Goal: Task Accomplishment & Management: Manage account settings

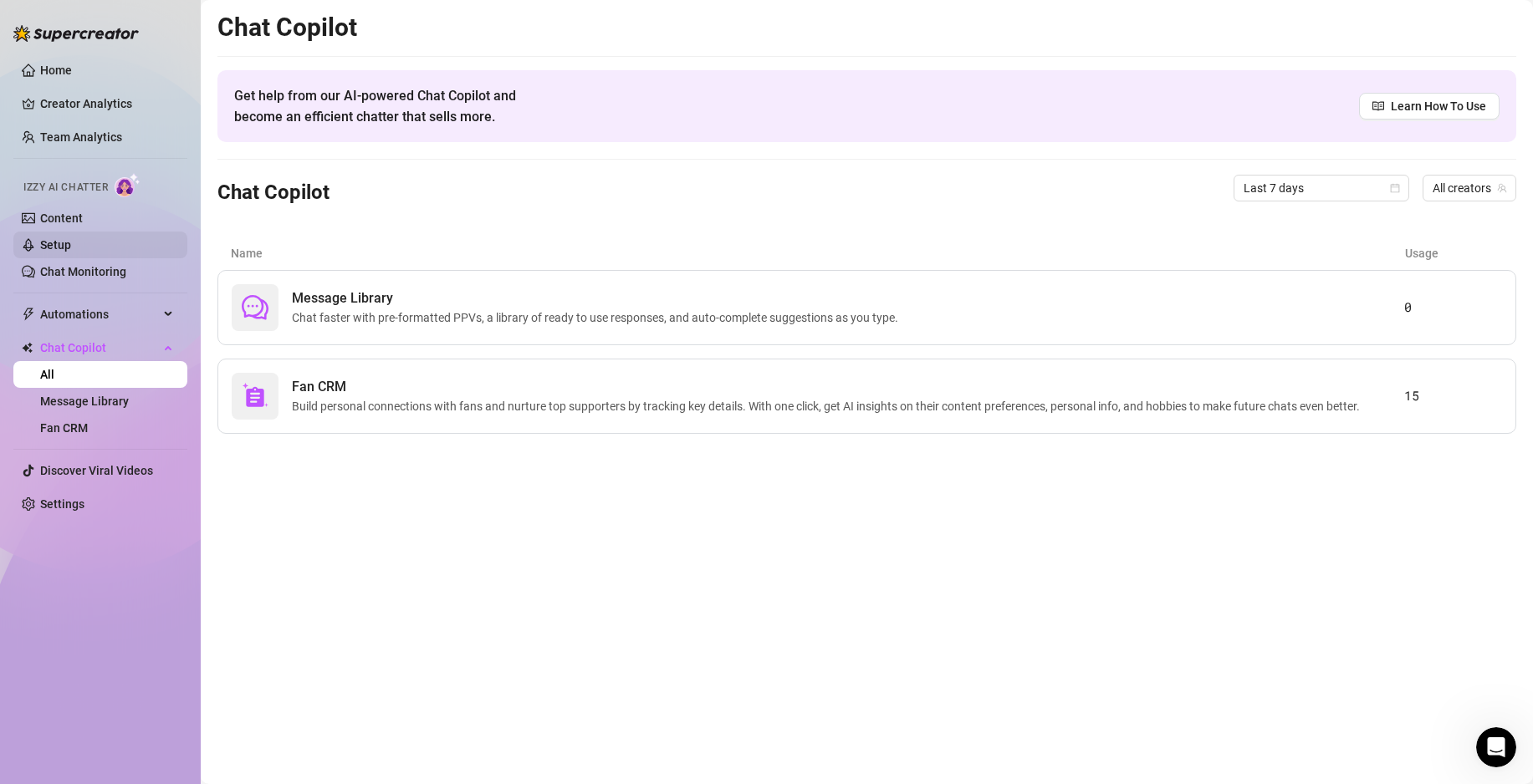
click at [72, 238] on link "Setup" at bounding box center [56, 245] width 31 height 14
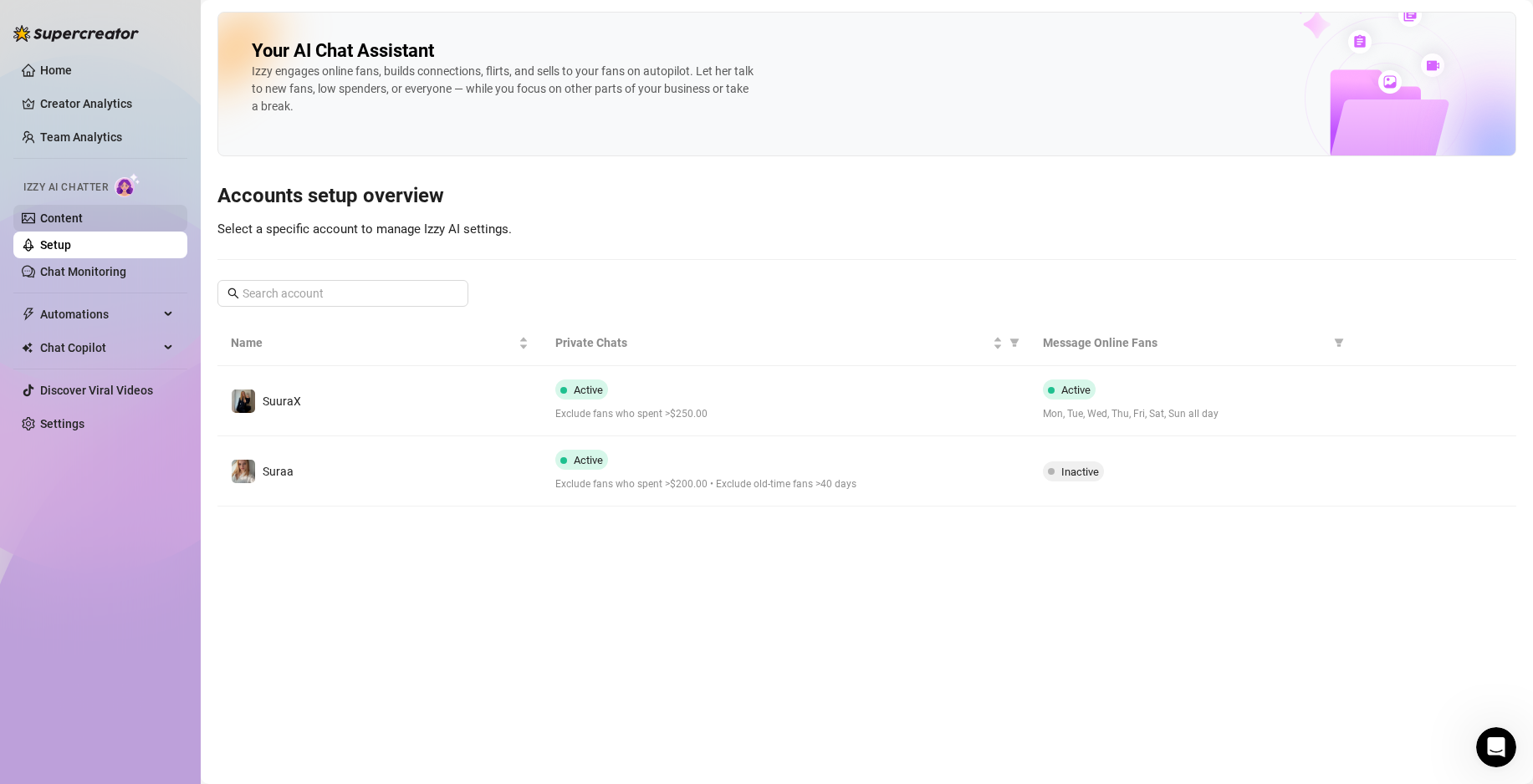
click at [82, 220] on link "Content" at bounding box center [62, 219] width 43 height 14
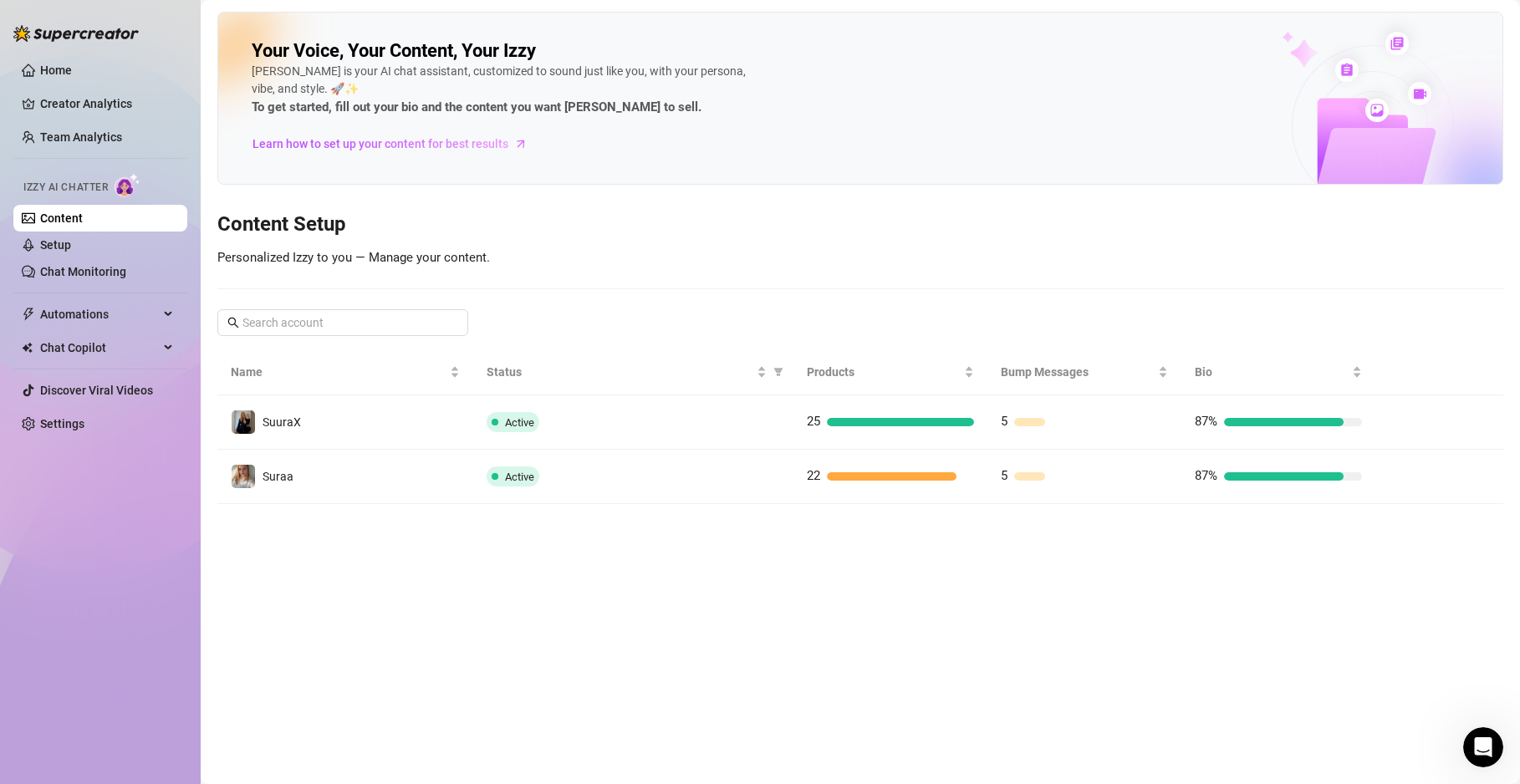
click at [517, 652] on main "Your Voice, Your Content, Your [PERSON_NAME] is your AI chat assistant, customi…" at bounding box center [860, 392] width 1319 height 784
click at [72, 244] on link "Setup" at bounding box center [56, 245] width 31 height 14
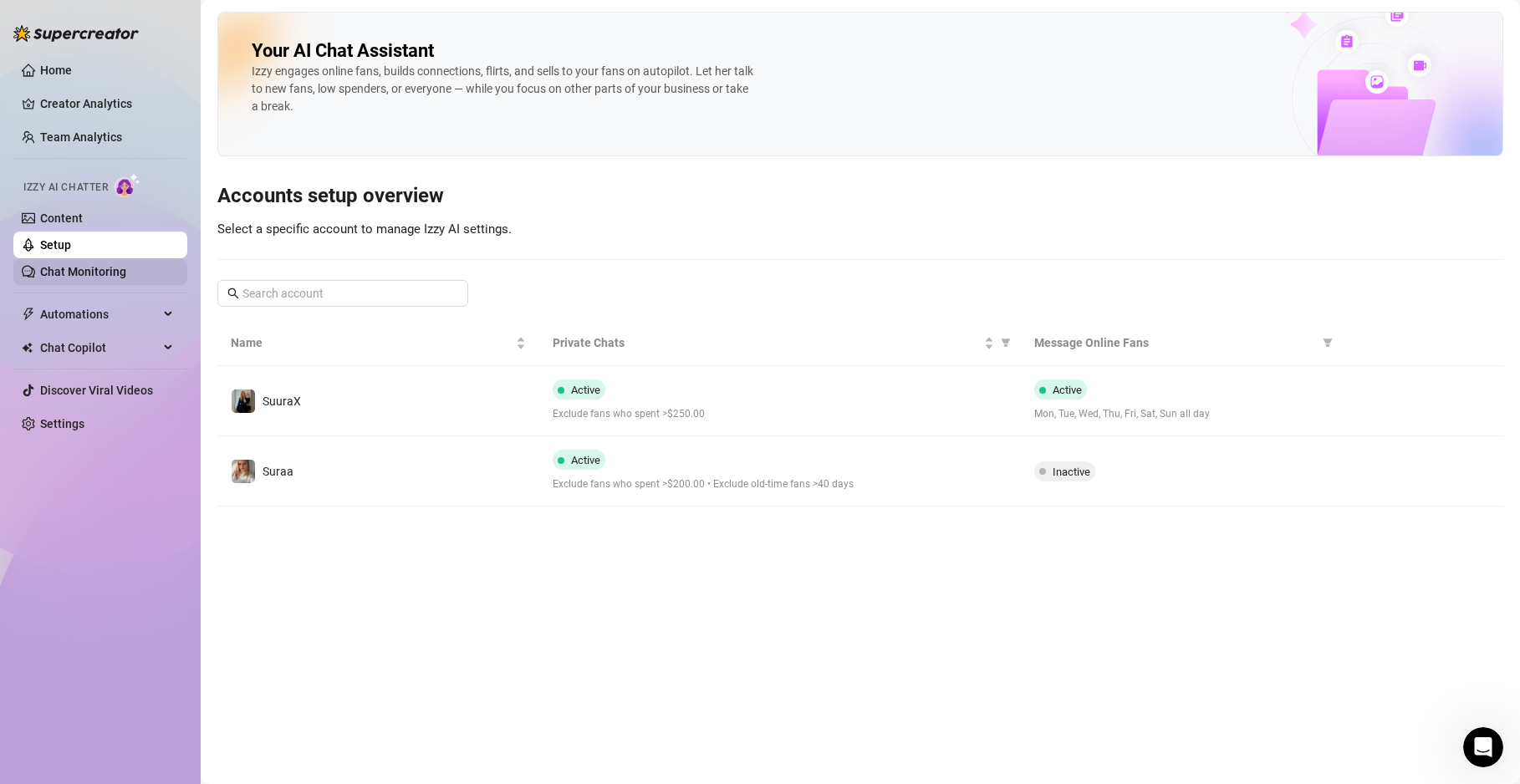
click at [126, 265] on link "Chat Monitoring" at bounding box center [83, 271] width 86 height 14
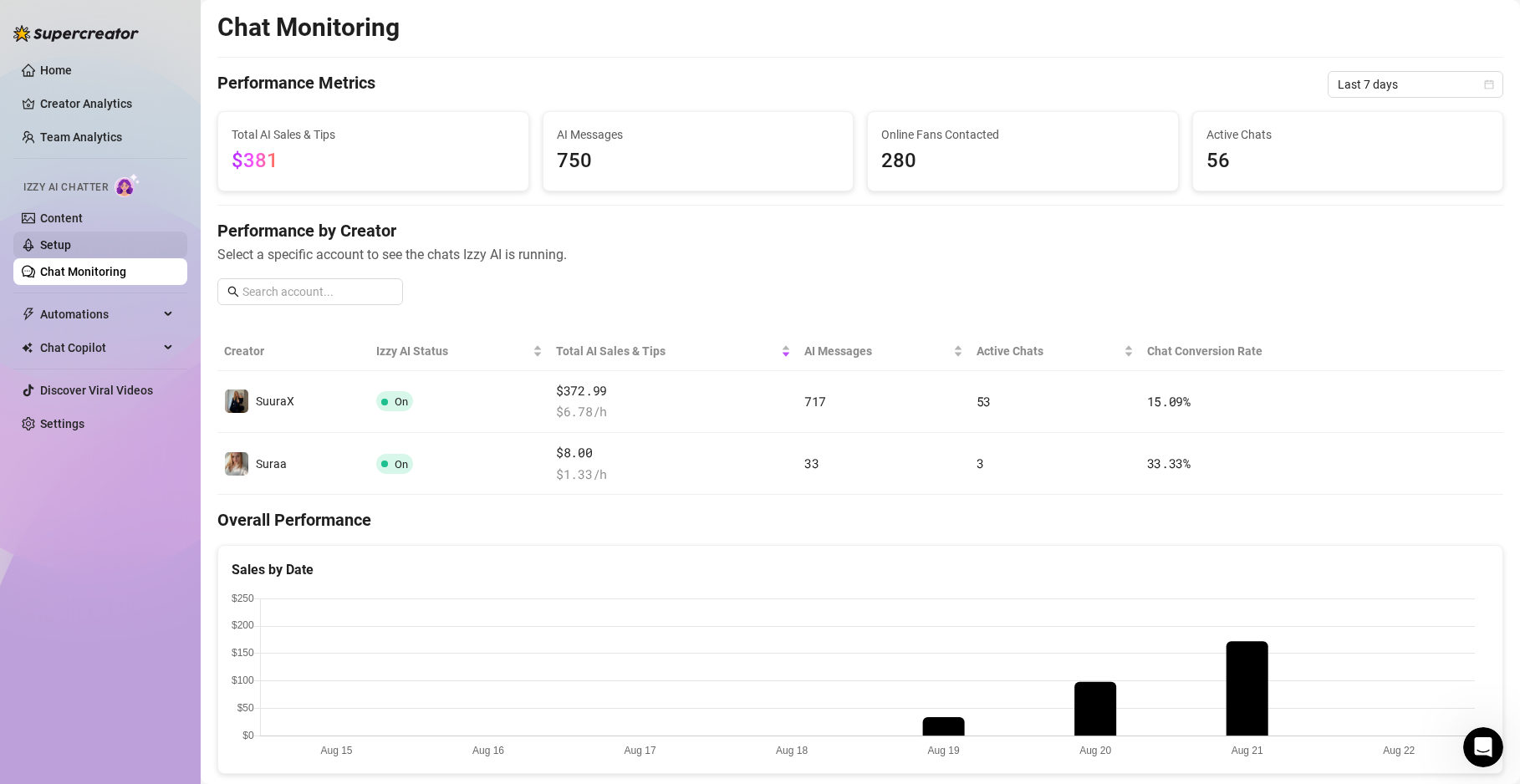
click at [72, 252] on link "Setup" at bounding box center [56, 245] width 31 height 14
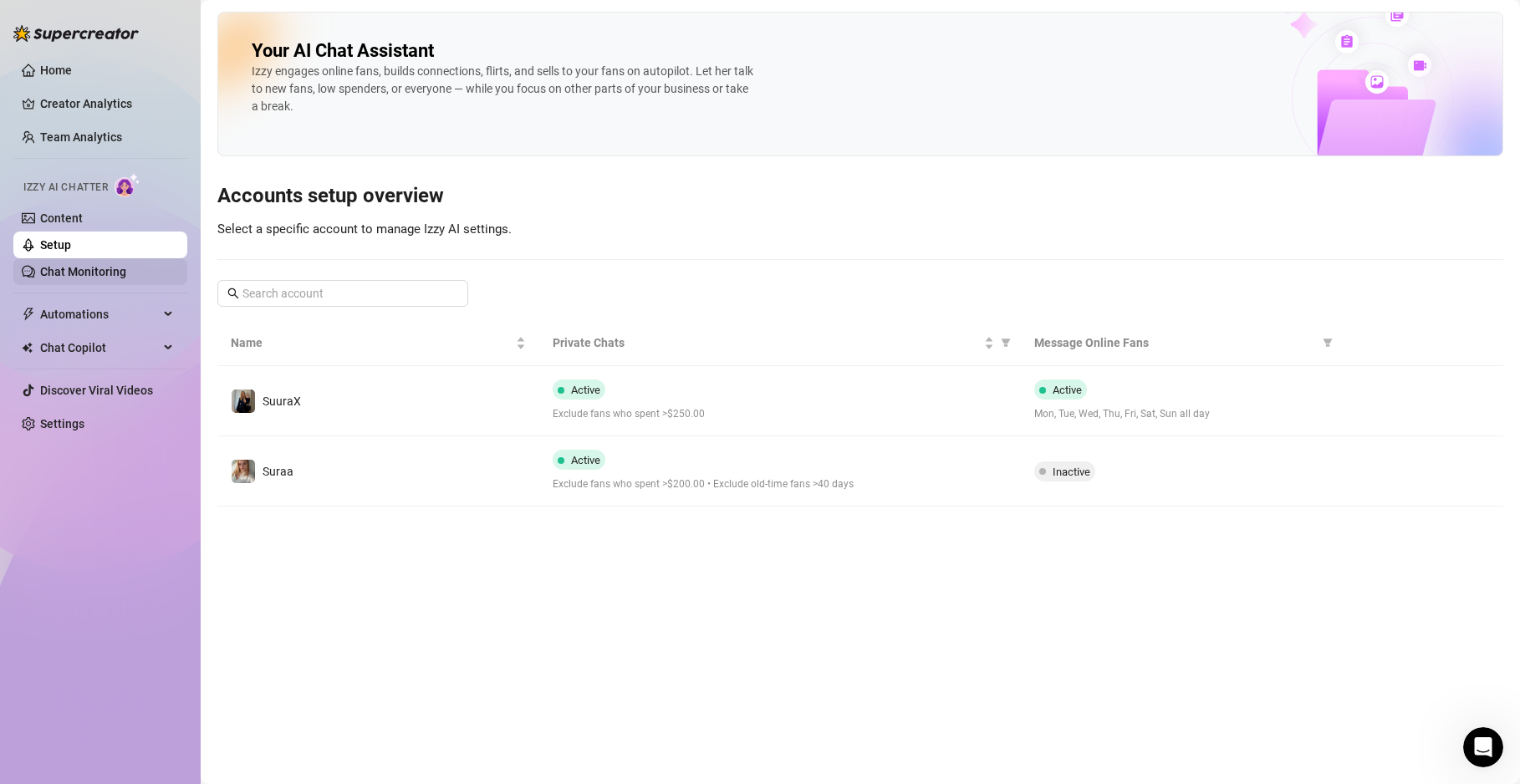
click at [126, 265] on link "Chat Monitoring" at bounding box center [83, 271] width 86 height 14
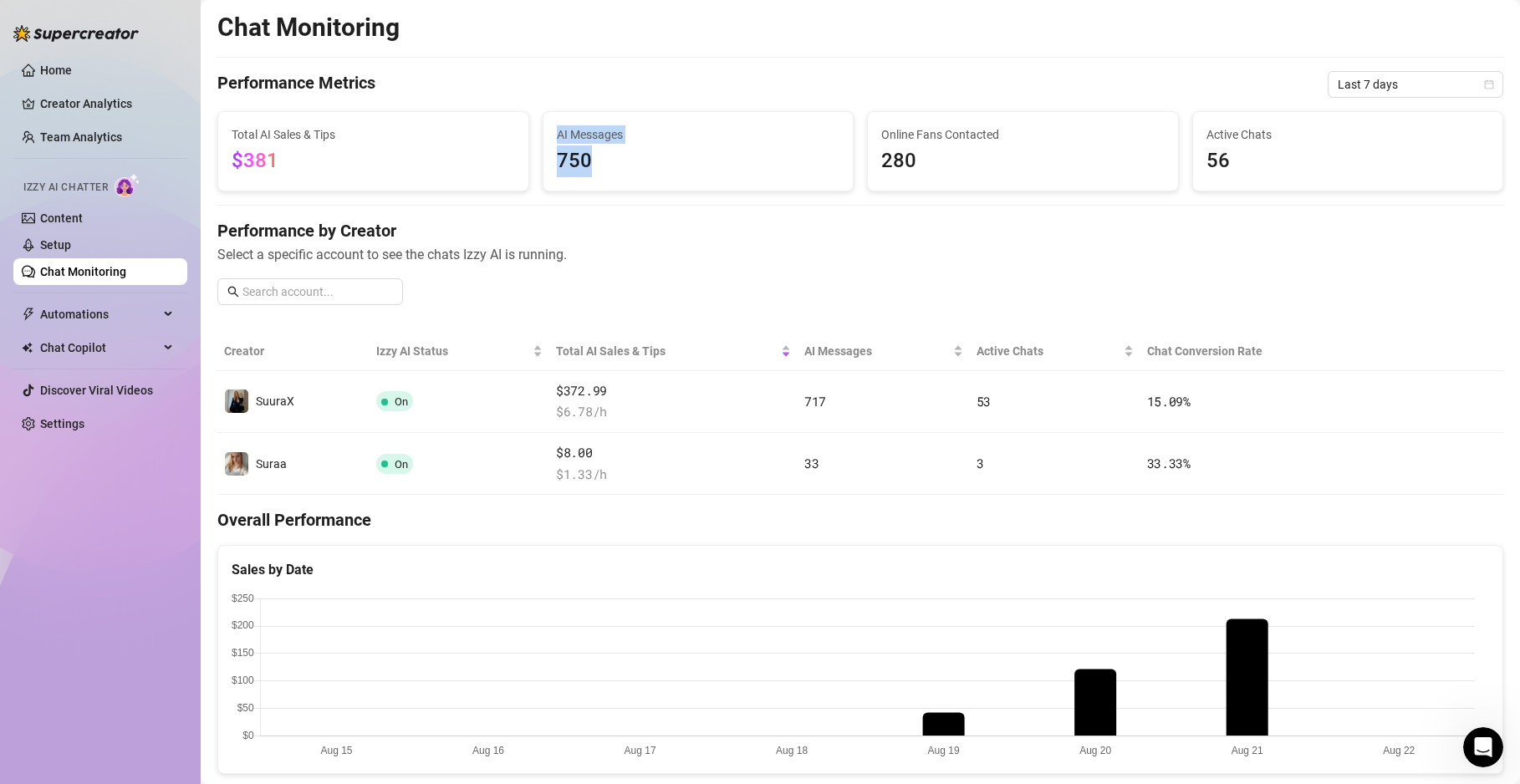
drag, startPoint x: 585, startPoint y: 165, endPoint x: 523, endPoint y: 185, distance: 65.1
click at [523, 185] on div "Total AI Sales & Tips $381 AI Messages 750 Online Fans Contacted 280 Active Cha…" at bounding box center [860, 151] width 1299 height 80
click at [429, 171] on span "$381" at bounding box center [372, 161] width 283 height 31
drag, startPoint x: 369, startPoint y: 171, endPoint x: 231, endPoint y: 179, distance: 138.2
click at [231, 179] on div "Total AI Sales & Tips $381" at bounding box center [373, 151] width 311 height 78
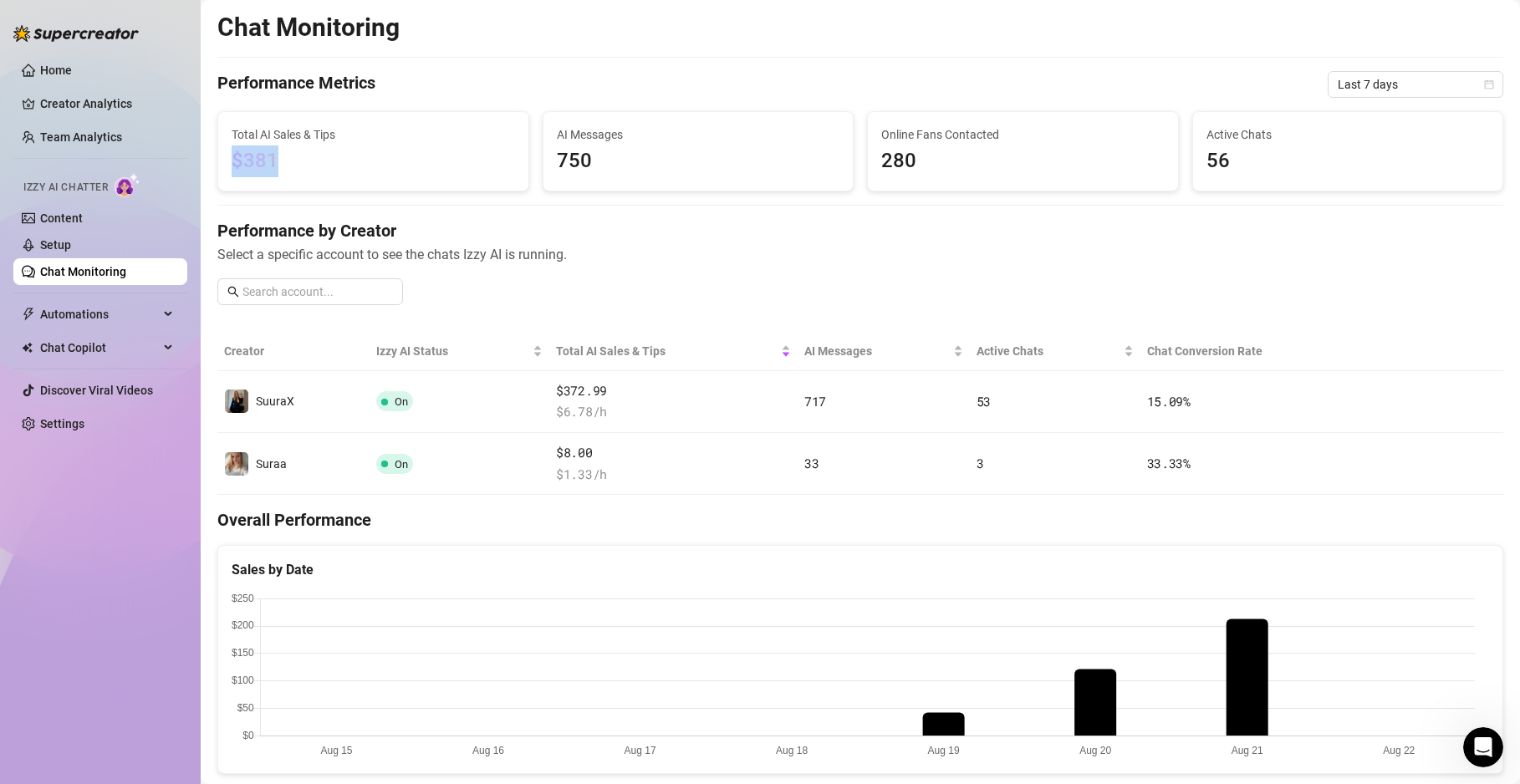
click at [231, 178] on div "Total AI Sales & Tips $381" at bounding box center [373, 151] width 311 height 78
click at [252, 170] on span "$381" at bounding box center [255, 161] width 47 height 24
drag, startPoint x: 230, startPoint y: 163, endPoint x: 292, endPoint y: 173, distance: 62.8
click at [292, 173] on div "Total AI Sales & Tips $381" at bounding box center [373, 151] width 311 height 78
click at [290, 173] on span "$381" at bounding box center [372, 161] width 283 height 31
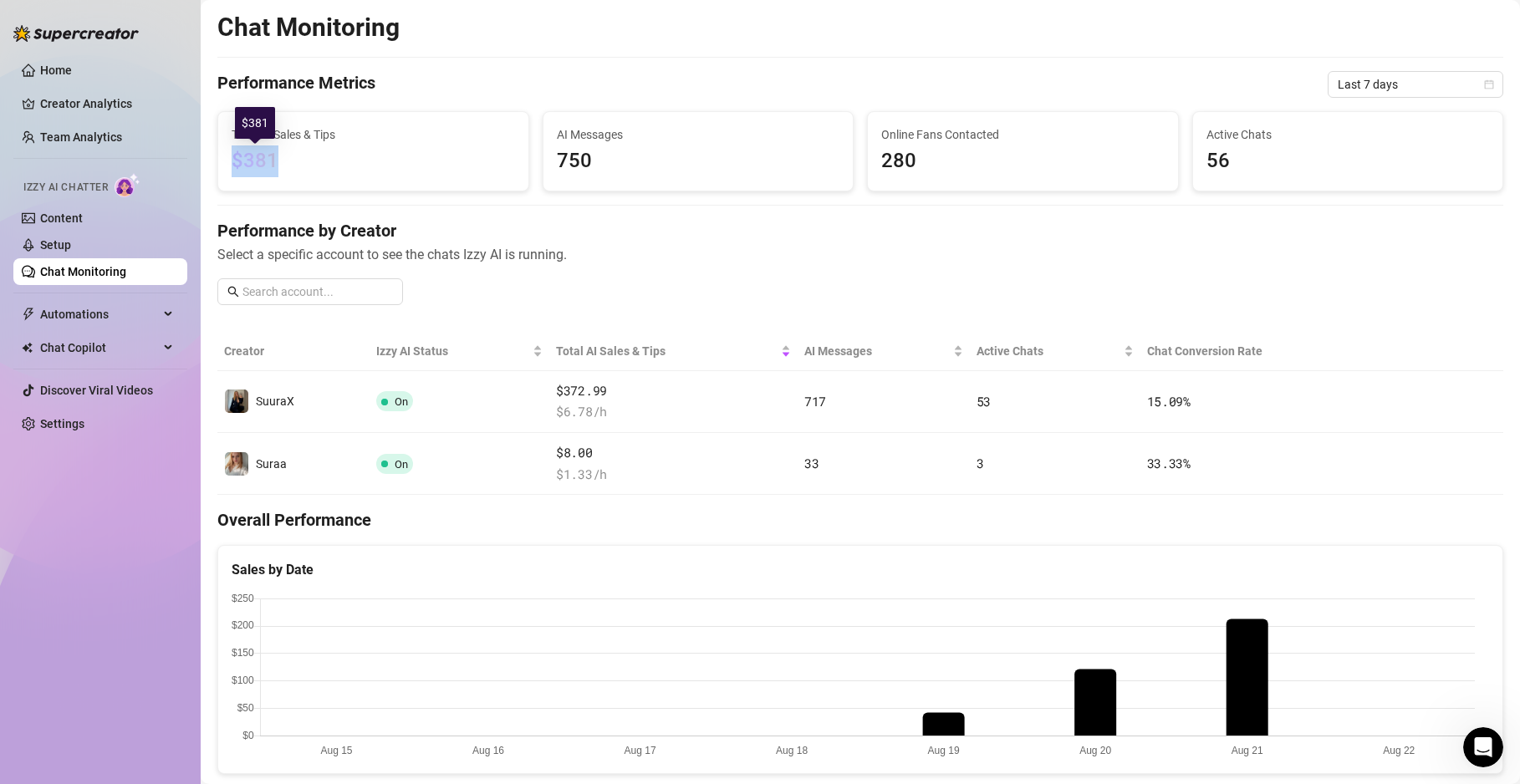
click at [312, 156] on span "$381" at bounding box center [372, 161] width 283 height 31
click at [315, 157] on span "$381" at bounding box center [372, 161] width 283 height 31
